Goal: Information Seeking & Learning: Learn about a topic

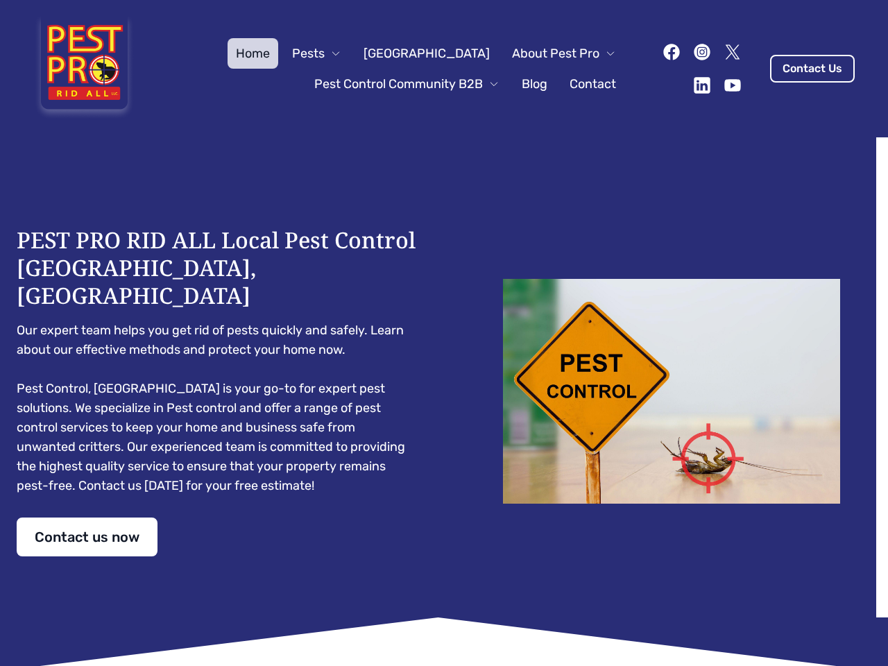
click at [444, 333] on div "PEST PRO RID ALL Local Pest Control [GEOGRAPHIC_DATA], [GEOGRAPHIC_DATA] Our ex…" at bounding box center [444, 391] width 855 height 330
click at [325, 53] on span "Pests" at bounding box center [308, 53] width 33 height 19
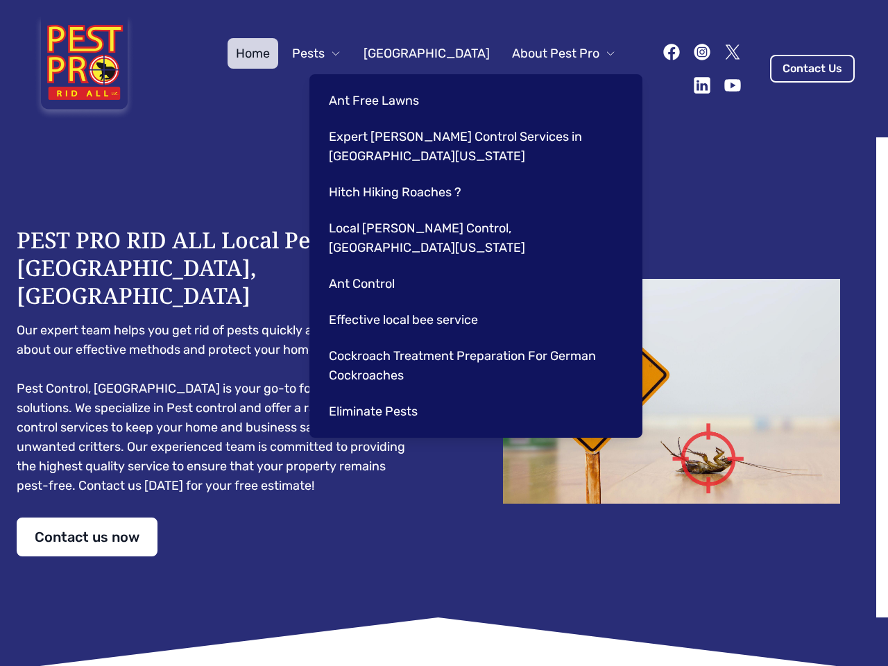
click at [550, 53] on span "About Pest Pro" at bounding box center [555, 53] width 87 height 19
click at [393, 84] on div "Ant Free Lawns Expert [PERSON_NAME] Control Services in [GEOGRAPHIC_DATA] [US_S…" at bounding box center [476, 256] width 333 height 364
